Goal: Transaction & Acquisition: Download file/media

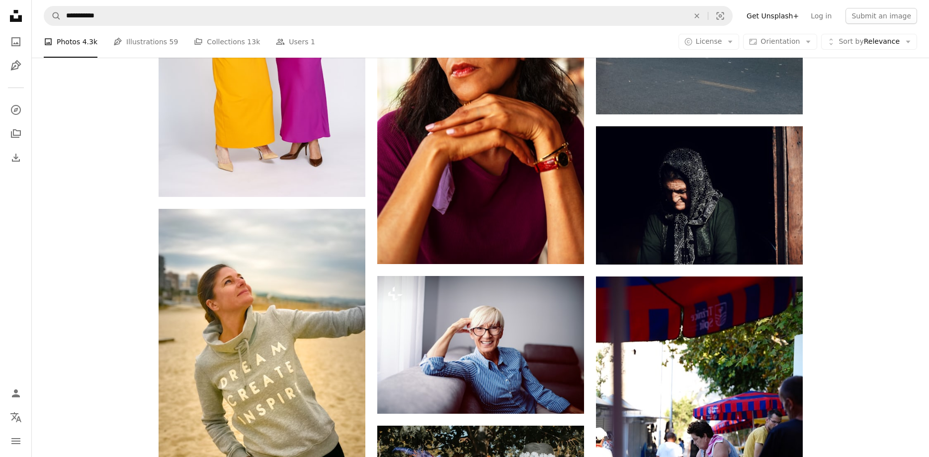
scroll to position [7555, 0]
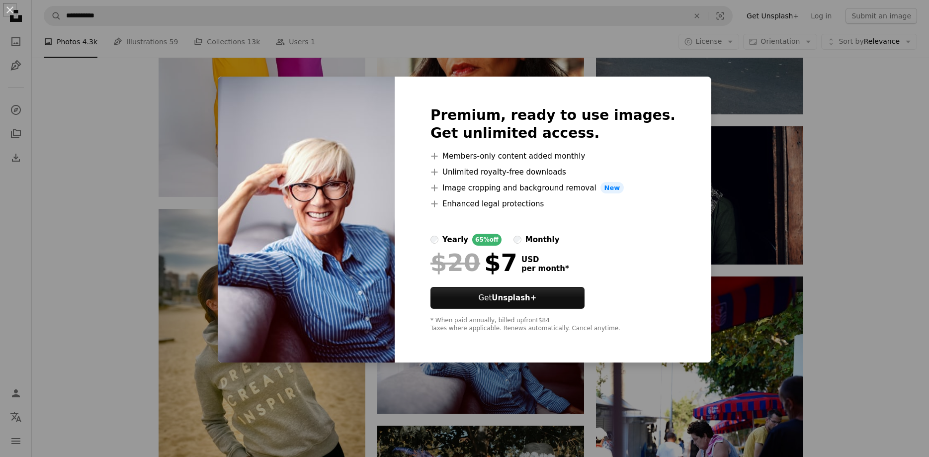
click at [883, 101] on div "An X shape Premium, ready to use images. Get unlimited access. A plus sign Memb…" at bounding box center [464, 228] width 929 height 457
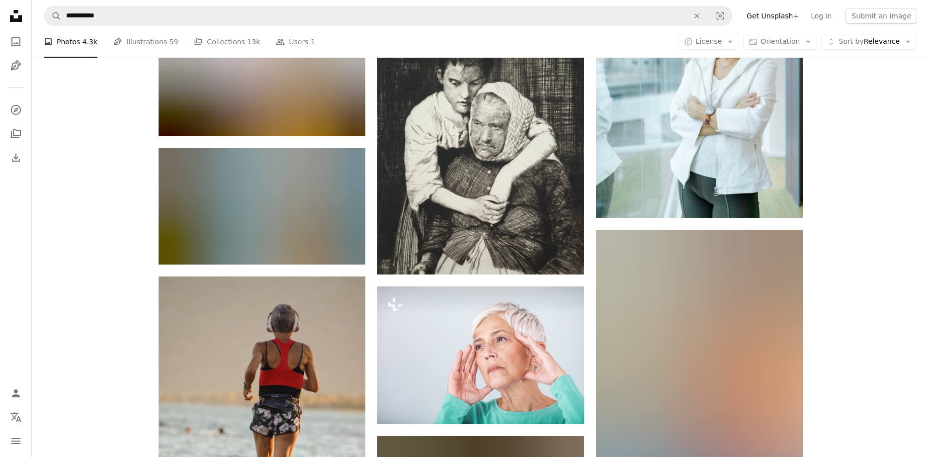
scroll to position [11814, 0]
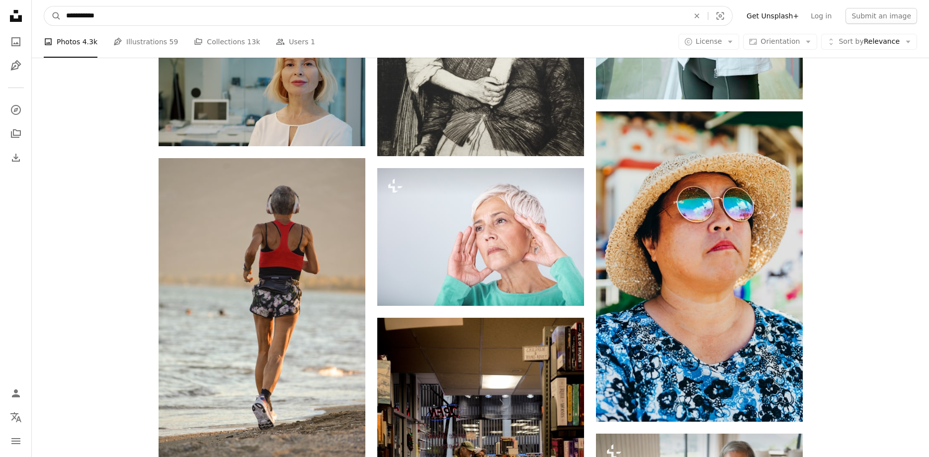
click at [145, 10] on input "**********" at bounding box center [373, 15] width 625 height 19
drag, startPoint x: 142, startPoint y: 16, endPoint x: 47, endPoint y: 19, distance: 95.0
click at [61, 16] on input "**********" at bounding box center [373, 15] width 625 height 19
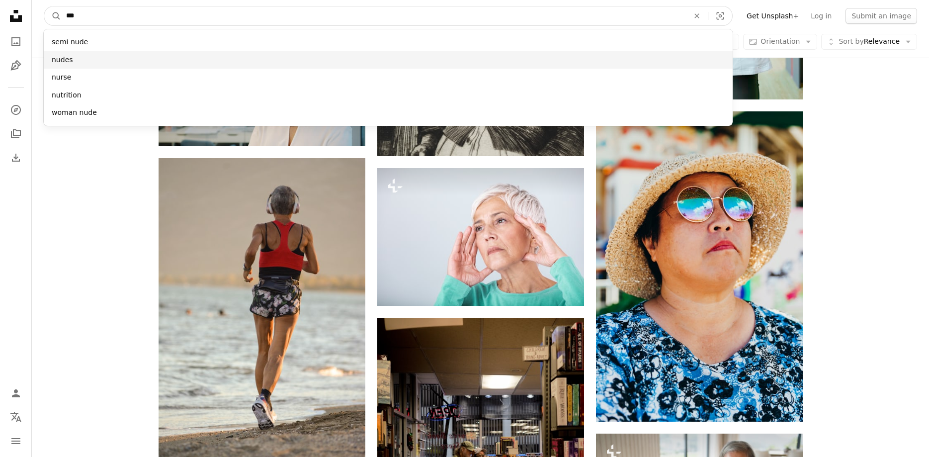
type input "***"
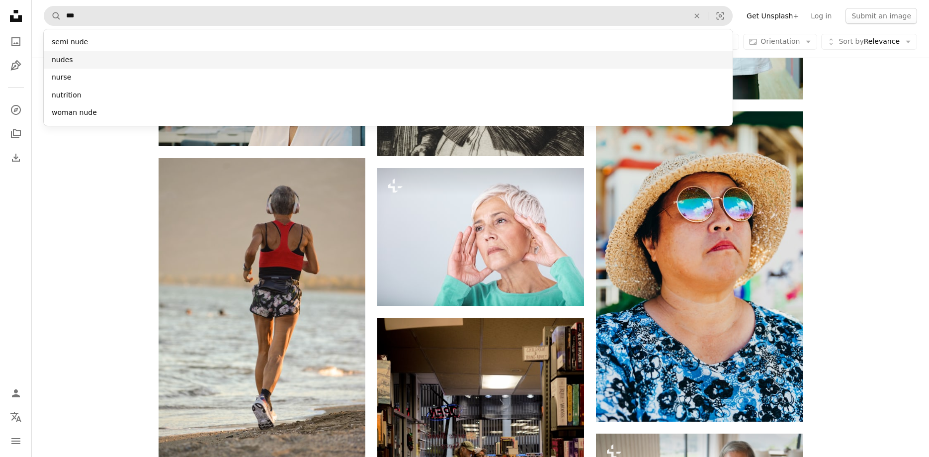
click at [65, 56] on div "nudes" at bounding box center [388, 60] width 689 height 18
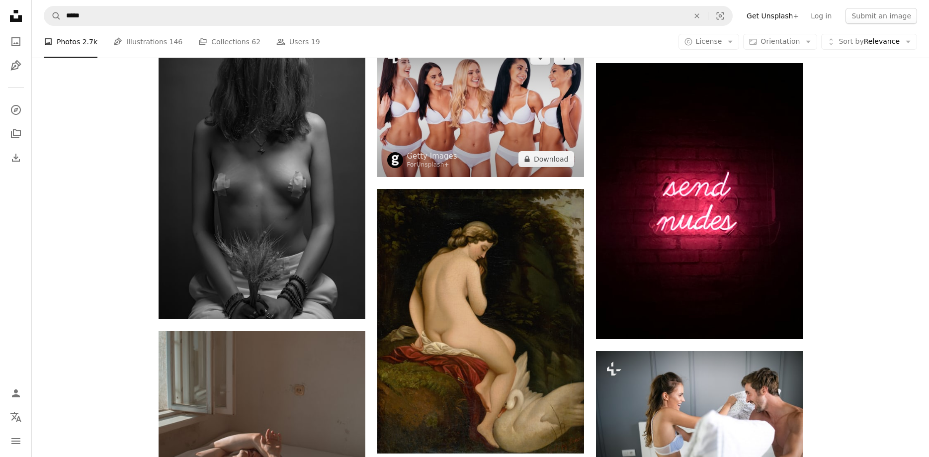
scroll to position [1116, 0]
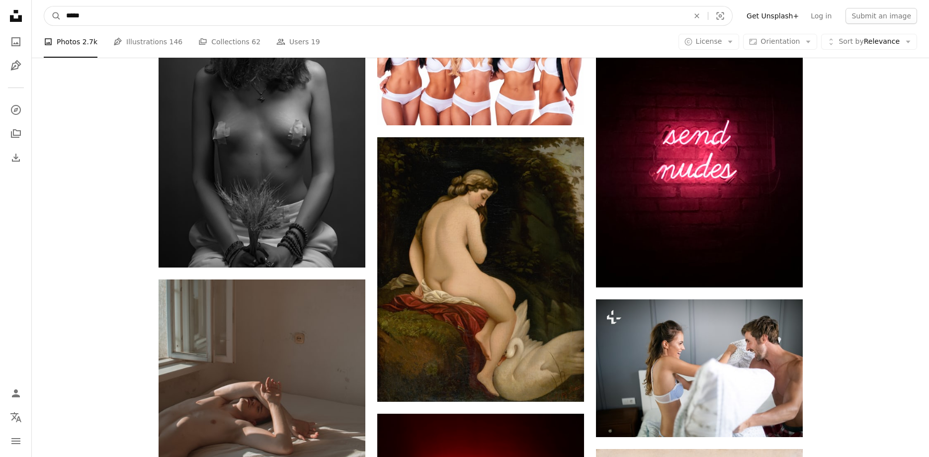
click at [111, 14] on input "*****" at bounding box center [373, 15] width 625 height 19
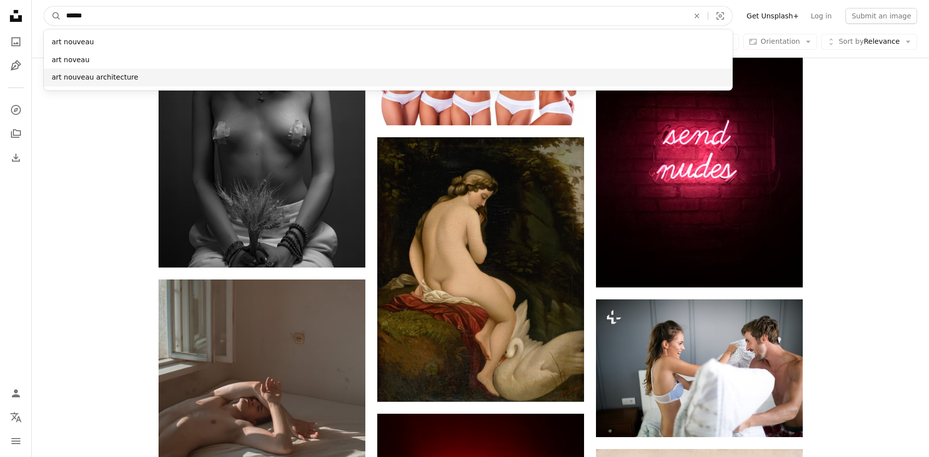
type input "******"
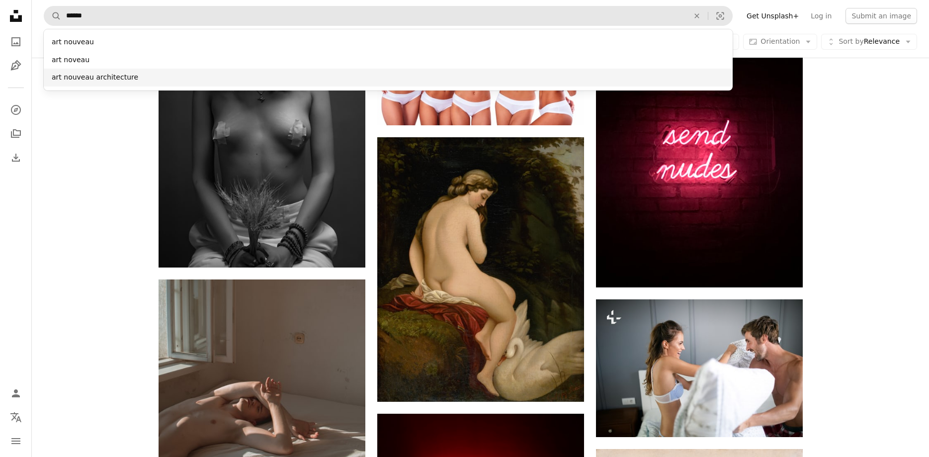
click at [110, 82] on div "art nouveau architecture" at bounding box center [388, 78] width 689 height 18
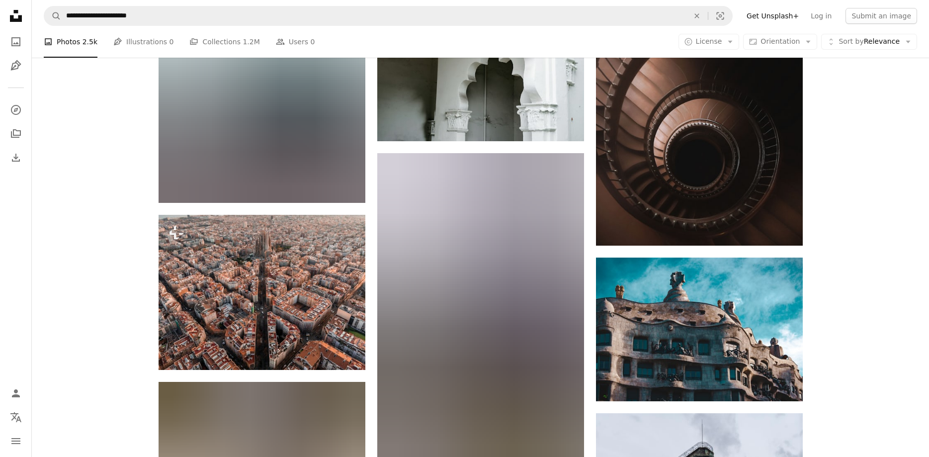
scroll to position [3042, 0]
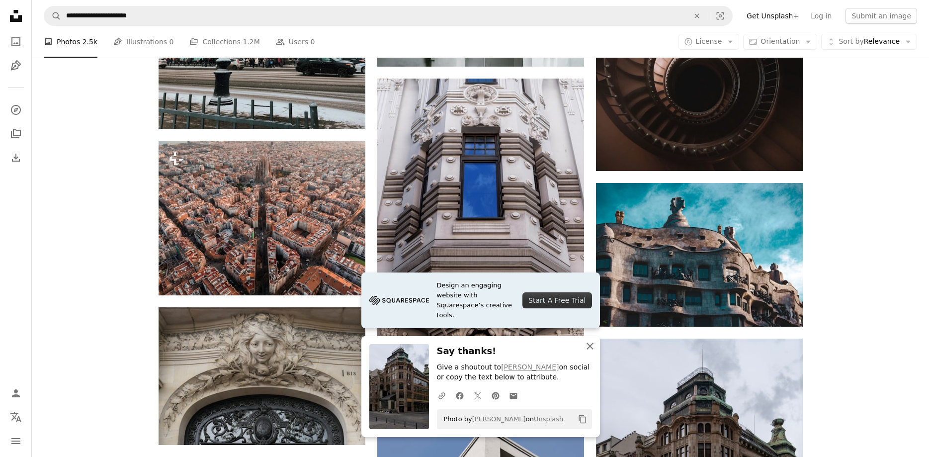
click at [589, 345] on icon "button" at bounding box center [590, 346] width 7 height 7
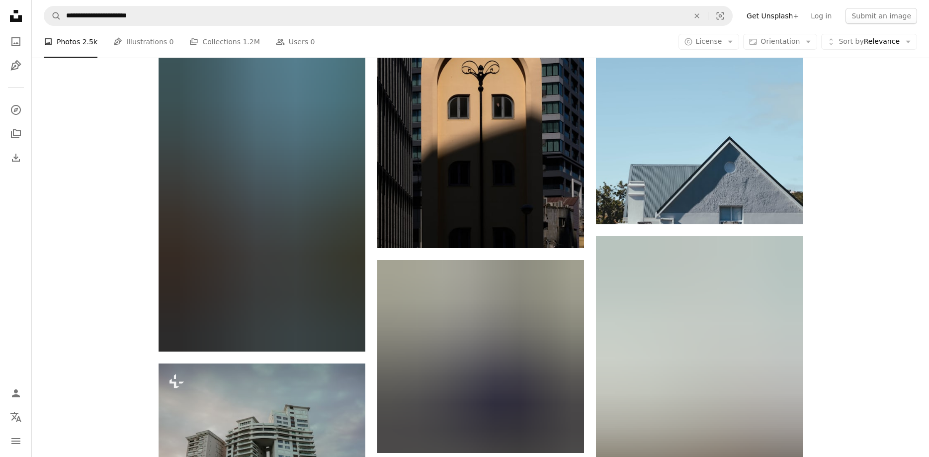
scroll to position [10293, 0]
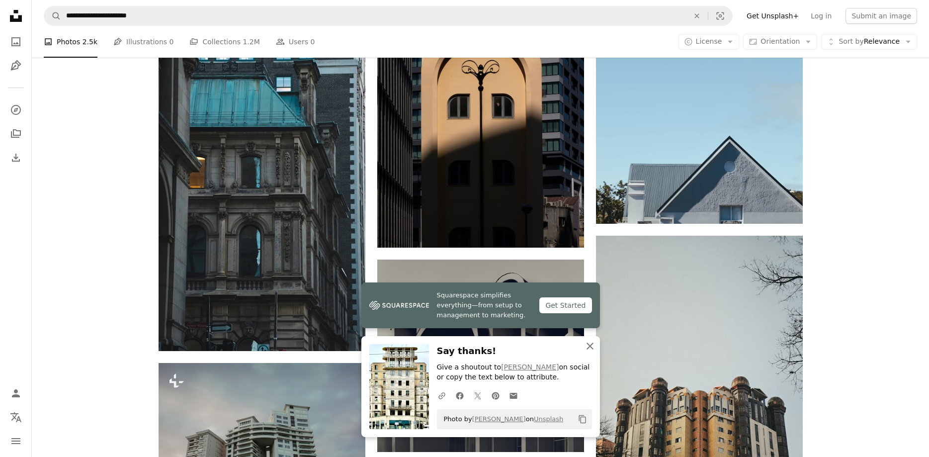
click at [594, 343] on icon "An X shape" at bounding box center [590, 346] width 12 height 12
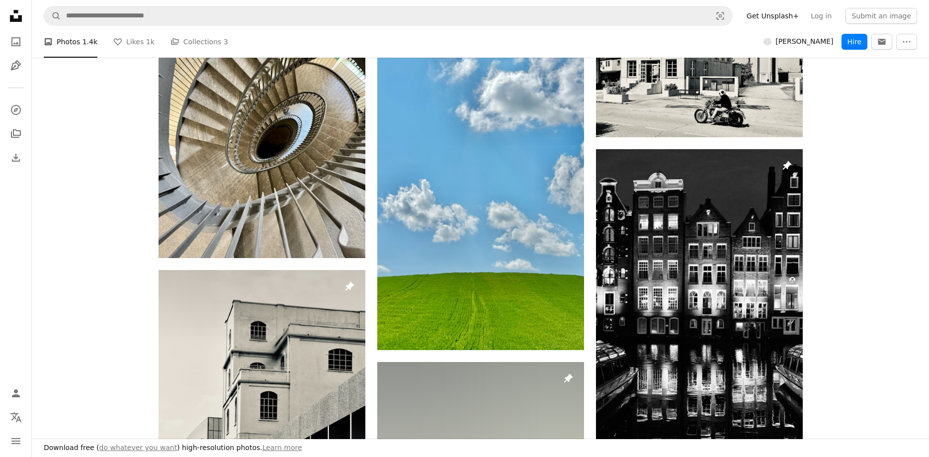
scroll to position [203, 0]
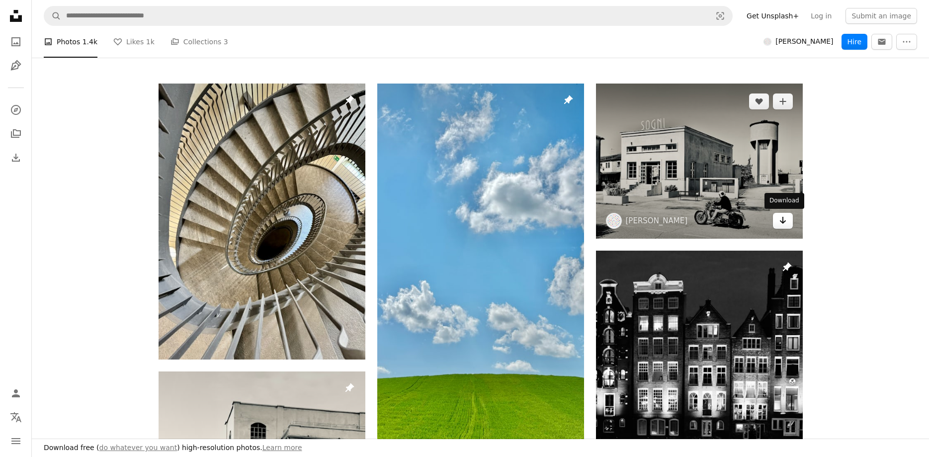
click at [779, 220] on icon "Arrow pointing down" at bounding box center [783, 220] width 8 height 12
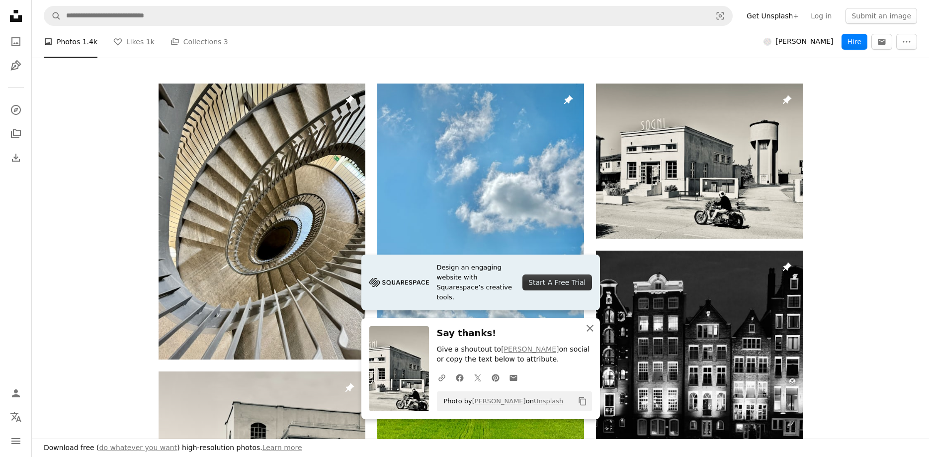
drag, startPoint x: 591, startPoint y: 327, endPoint x: 599, endPoint y: 319, distance: 11.6
click at [592, 327] on icon "button" at bounding box center [590, 328] width 7 height 7
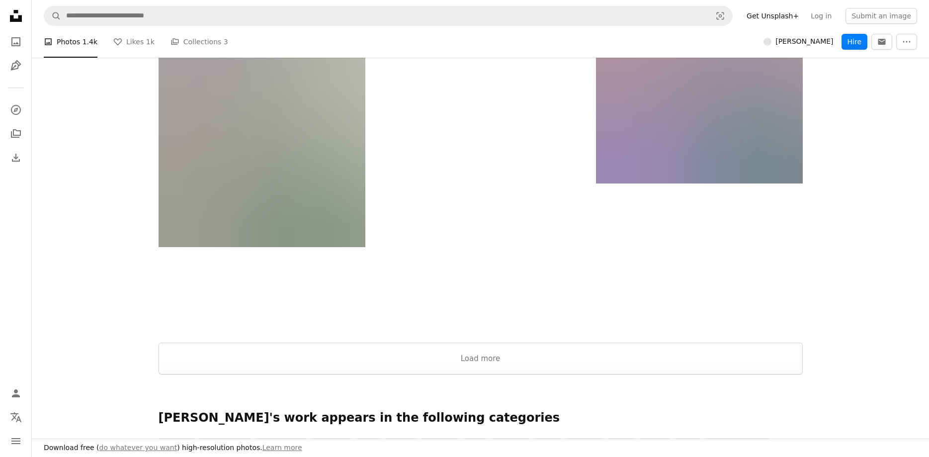
scroll to position [2687, 0]
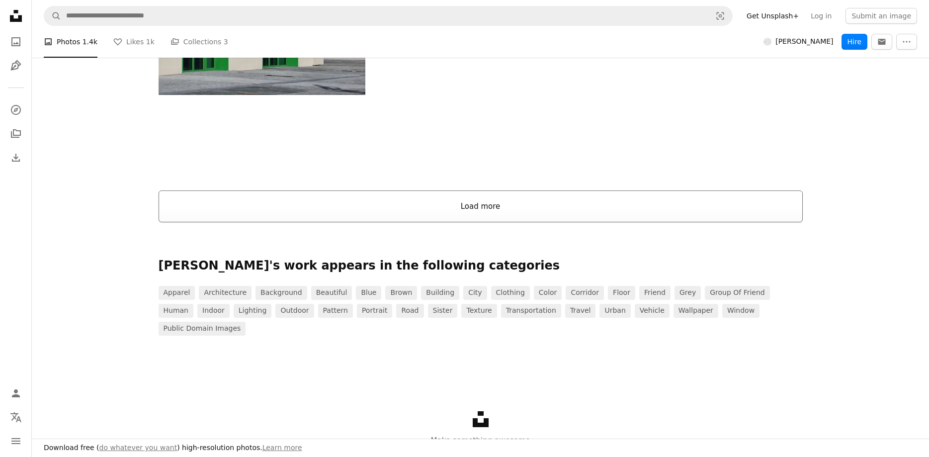
click at [443, 208] on button "Load more" at bounding box center [481, 206] width 644 height 32
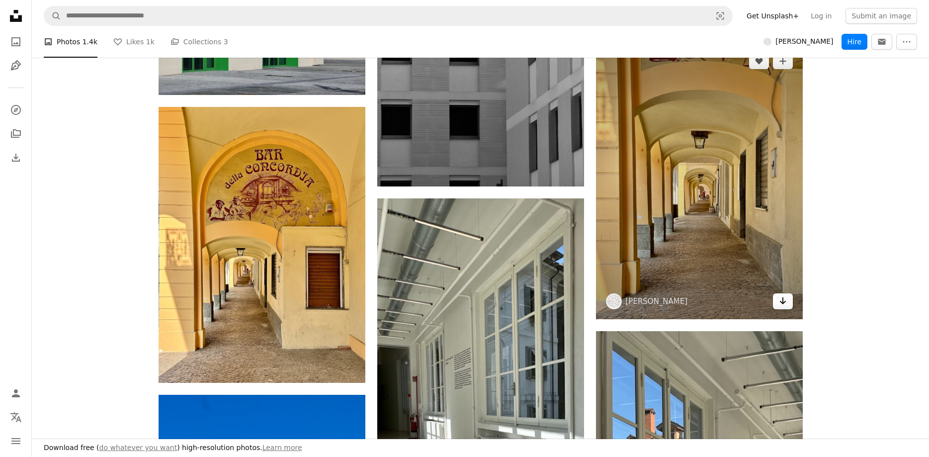
click at [785, 301] on icon "Download" at bounding box center [782, 300] width 6 height 7
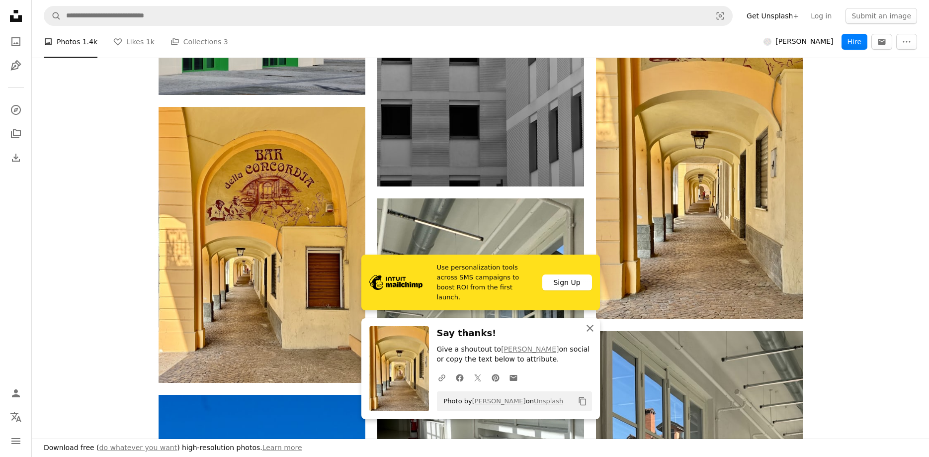
click at [591, 326] on icon "An X shape" at bounding box center [590, 328] width 12 height 12
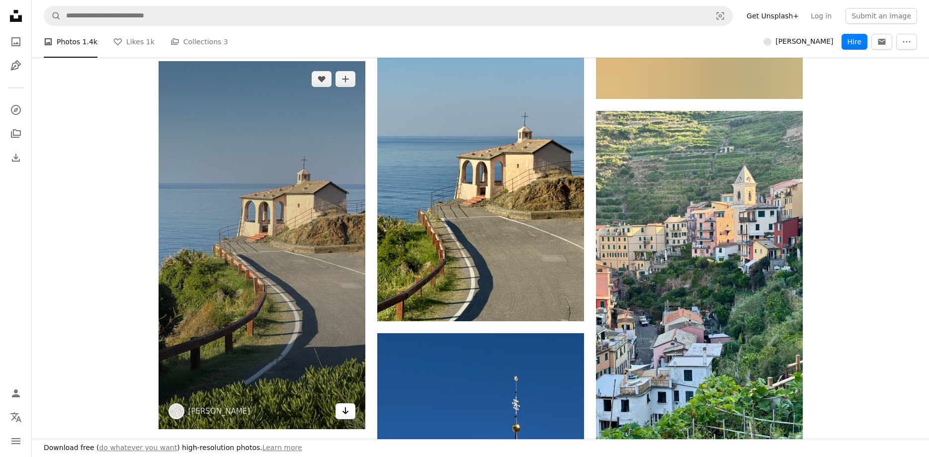
scroll to position [7210, 0]
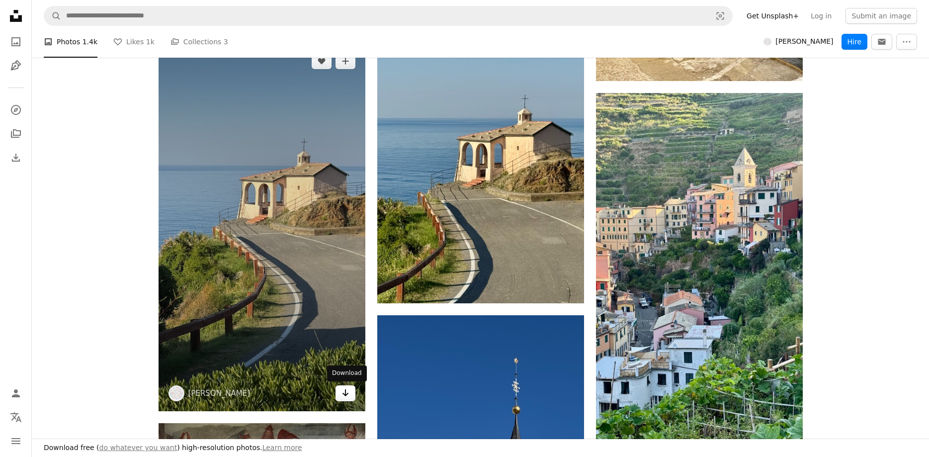
click at [345, 391] on icon "Download" at bounding box center [345, 392] width 6 height 7
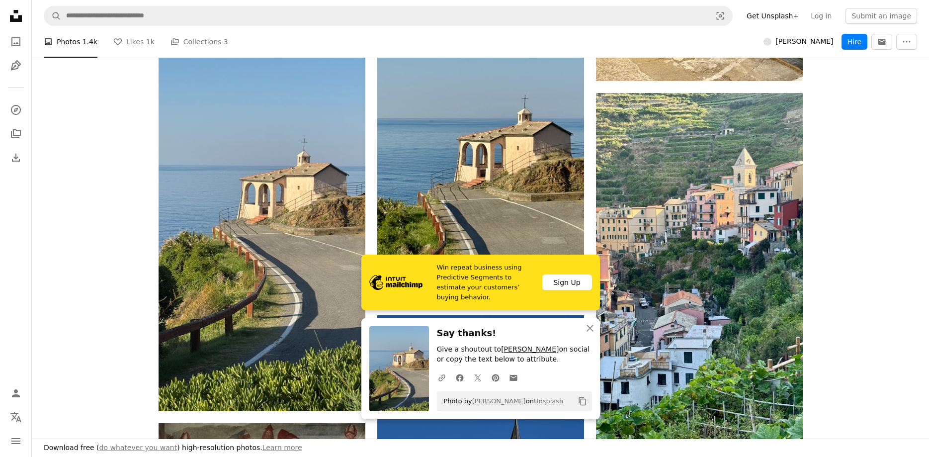
click at [515, 349] on link "[PERSON_NAME]" at bounding box center [530, 349] width 58 height 8
click at [460, 376] on icon "Facebook icon" at bounding box center [459, 377] width 9 height 9
click at [588, 328] on icon "An X shape" at bounding box center [590, 328] width 12 height 12
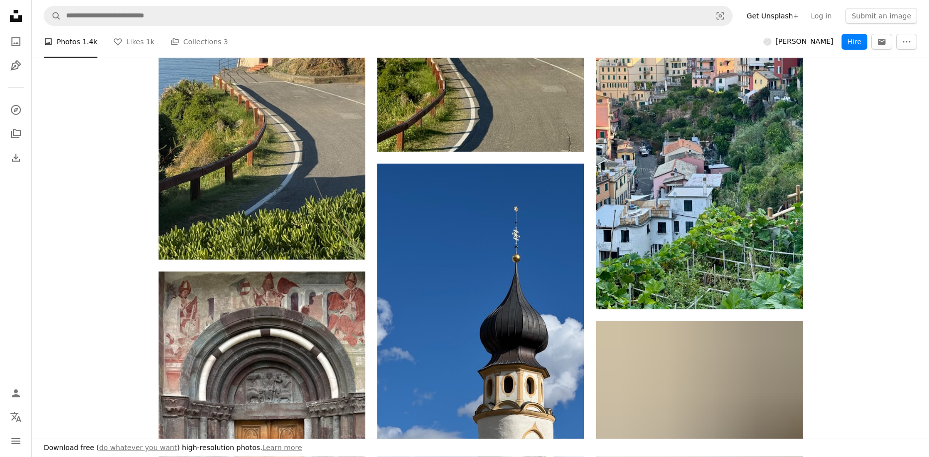
scroll to position [7362, 0]
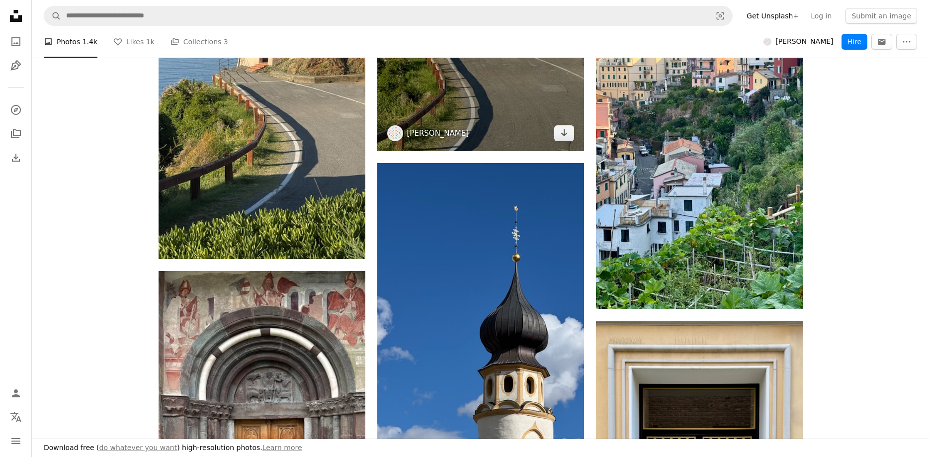
click at [410, 136] on link "[PERSON_NAME]" at bounding box center [438, 133] width 62 height 10
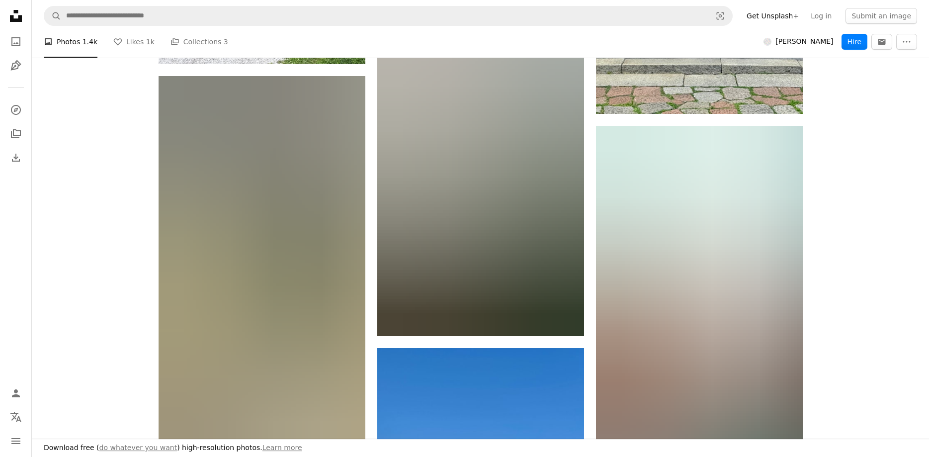
scroll to position [8021, 0]
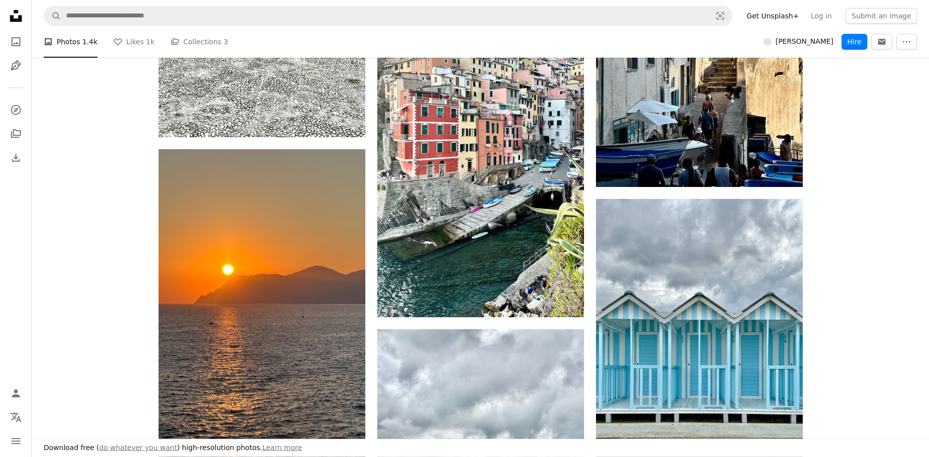
scroll to position [0, 0]
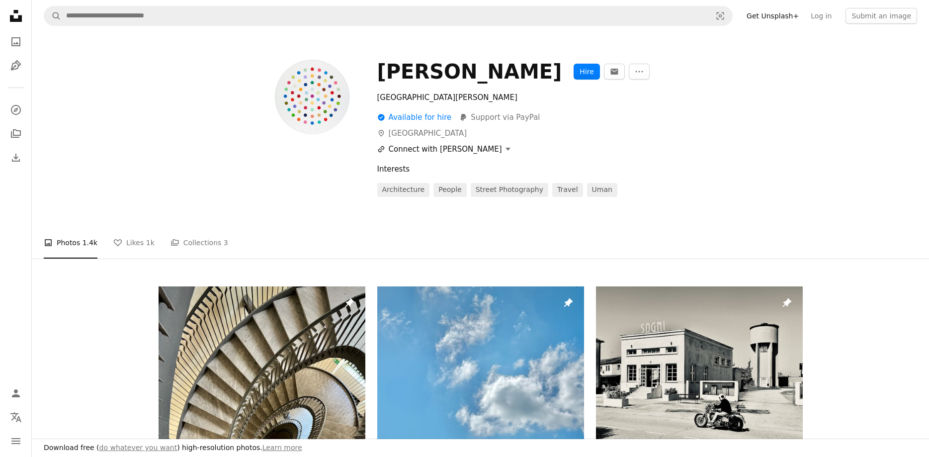
click at [392, 149] on button "A URL sharing icon (chains) Connect with [PERSON_NAME]" at bounding box center [444, 149] width 134 height 12
click at [402, 173] on div "[DOMAIN_NAME][URL]" at bounding box center [406, 172] width 70 height 10
